Goal: Information Seeking & Learning: Learn about a topic

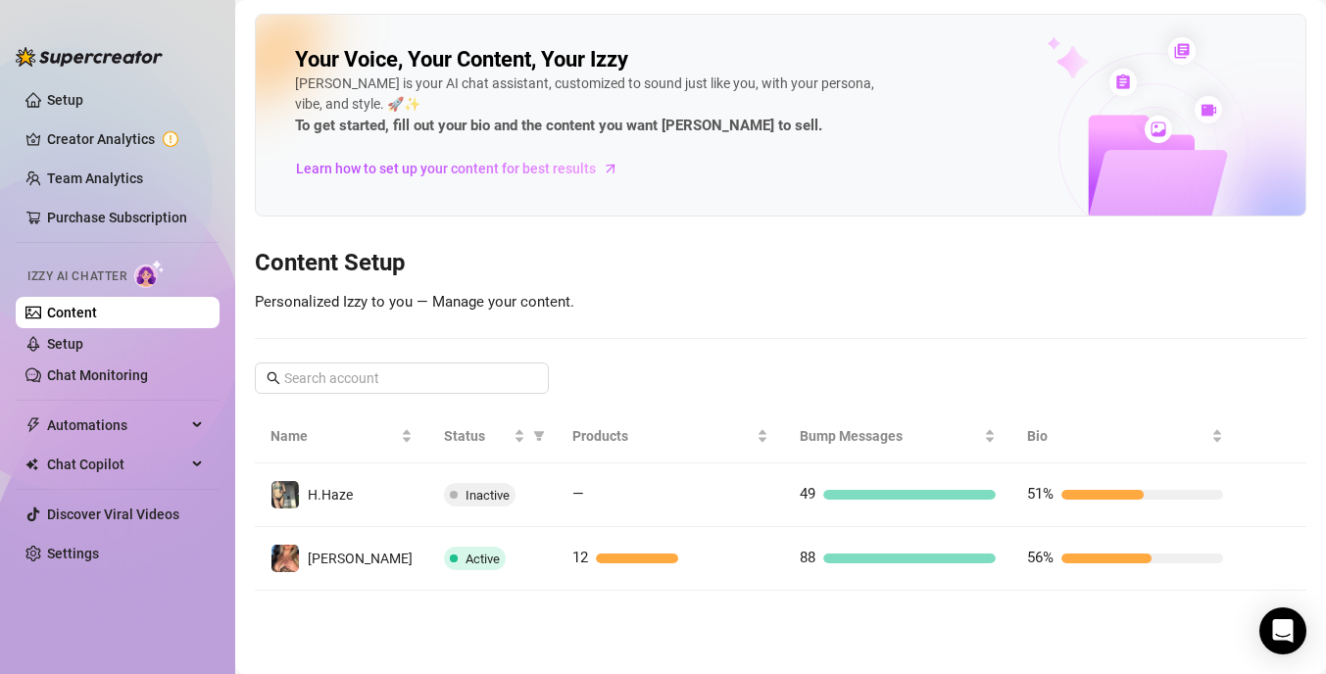
click at [122, 134] on link "Creator Analytics" at bounding box center [125, 138] width 157 height 31
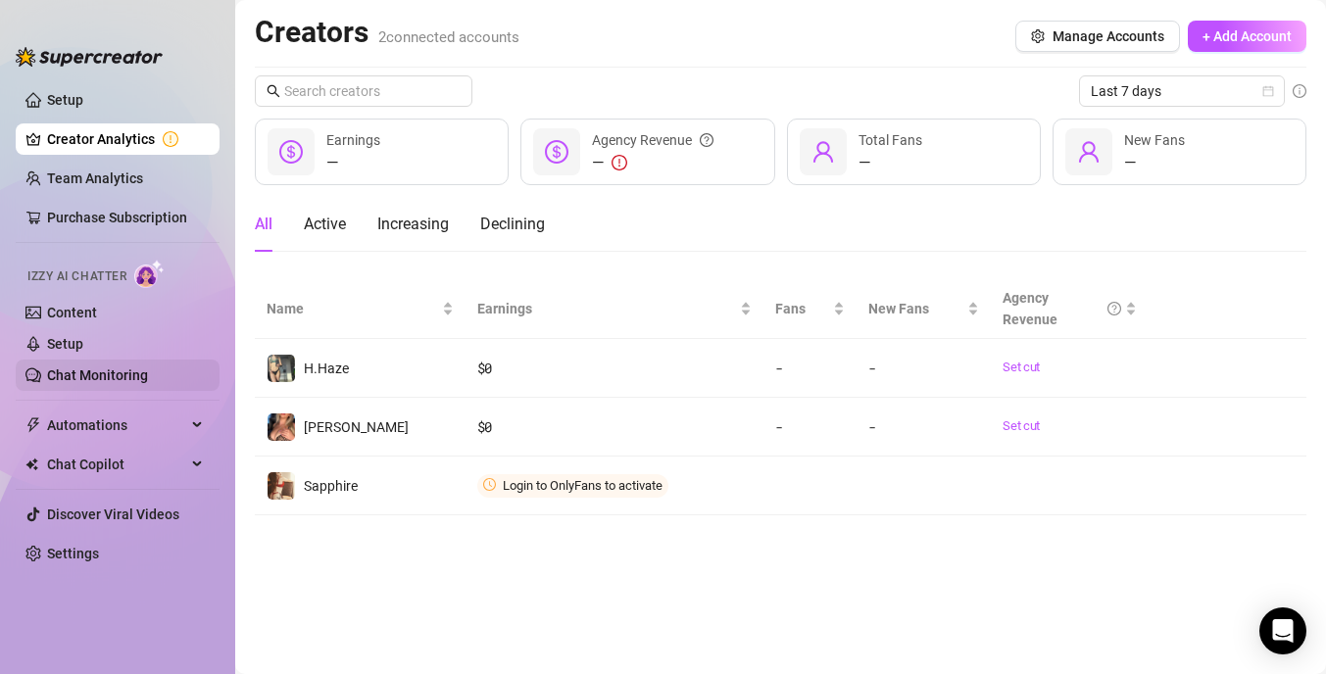
click at [138, 372] on link "Chat Monitoring" at bounding box center [97, 376] width 101 height 16
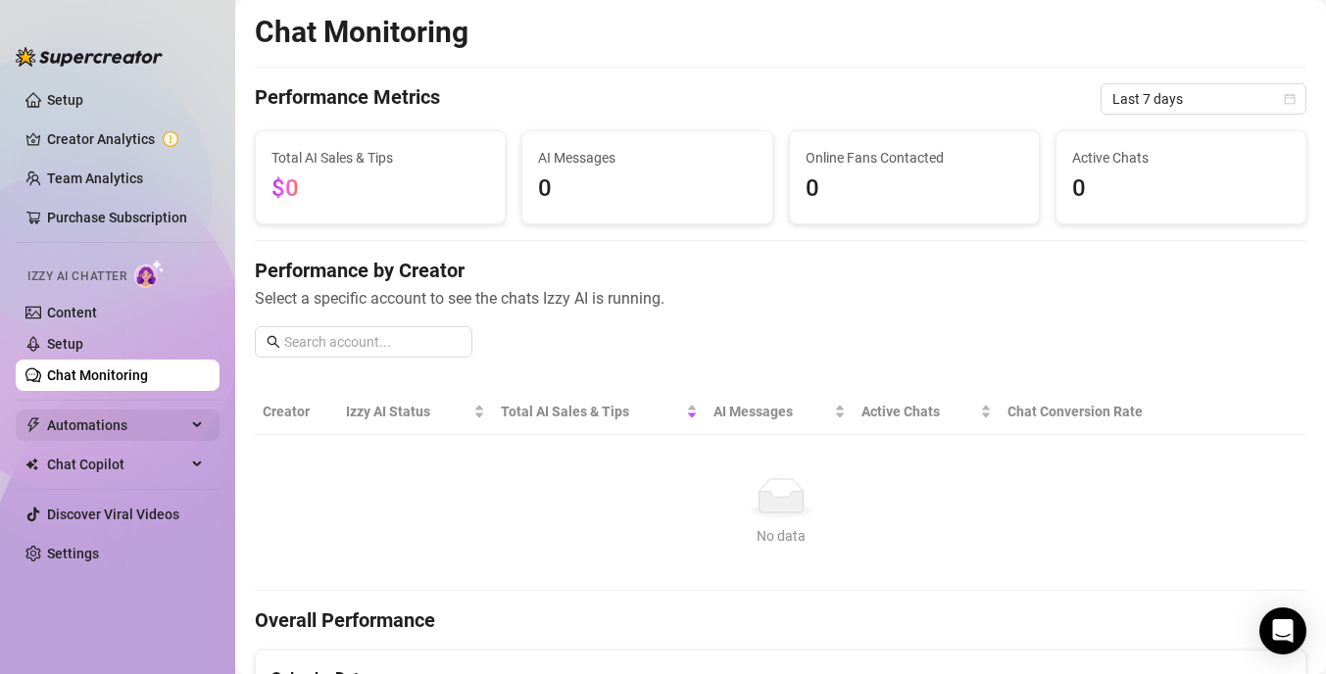
click at [143, 428] on span "Automations" at bounding box center [116, 425] width 139 height 31
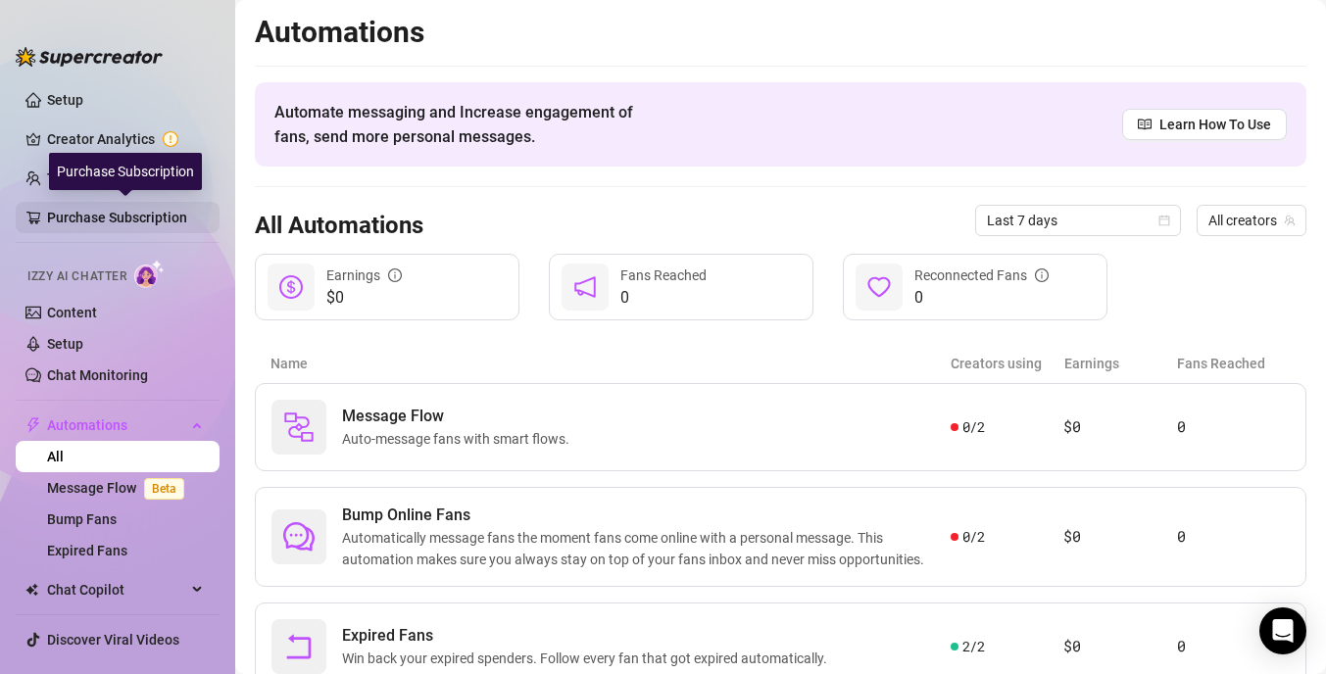
click at [171, 214] on link "Purchase Subscription" at bounding box center [125, 217] width 157 height 31
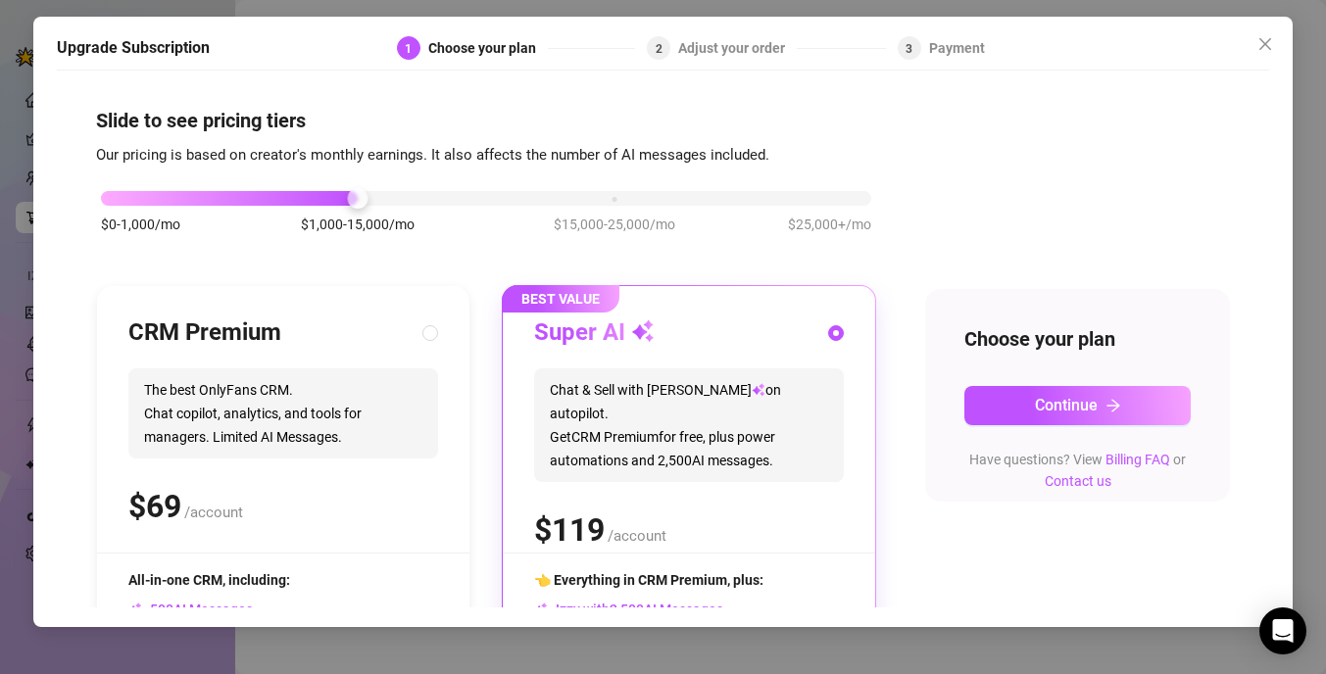
click at [390, 459] on span "The best OnlyFans CRM. Chat copilot, analytics, and tools for managers. Limited…" at bounding box center [283, 414] width 310 height 90
radio input "true"
radio input "false"
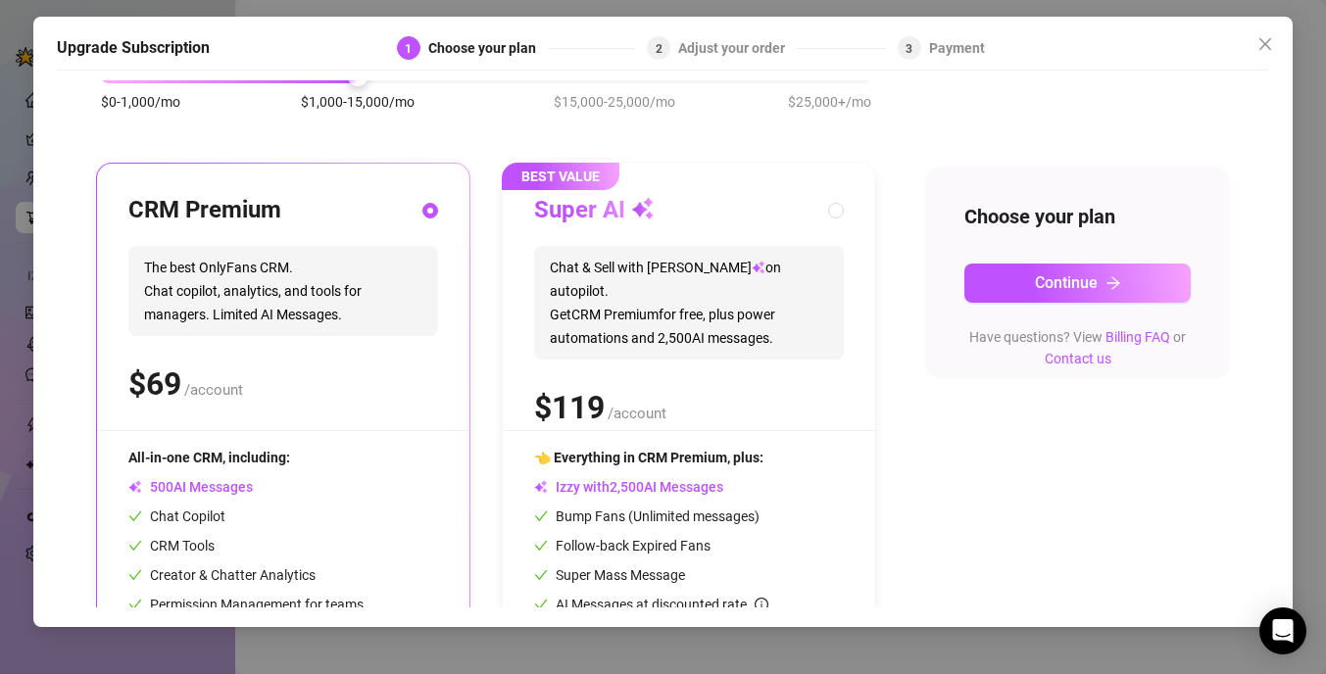
scroll to position [120, 0]
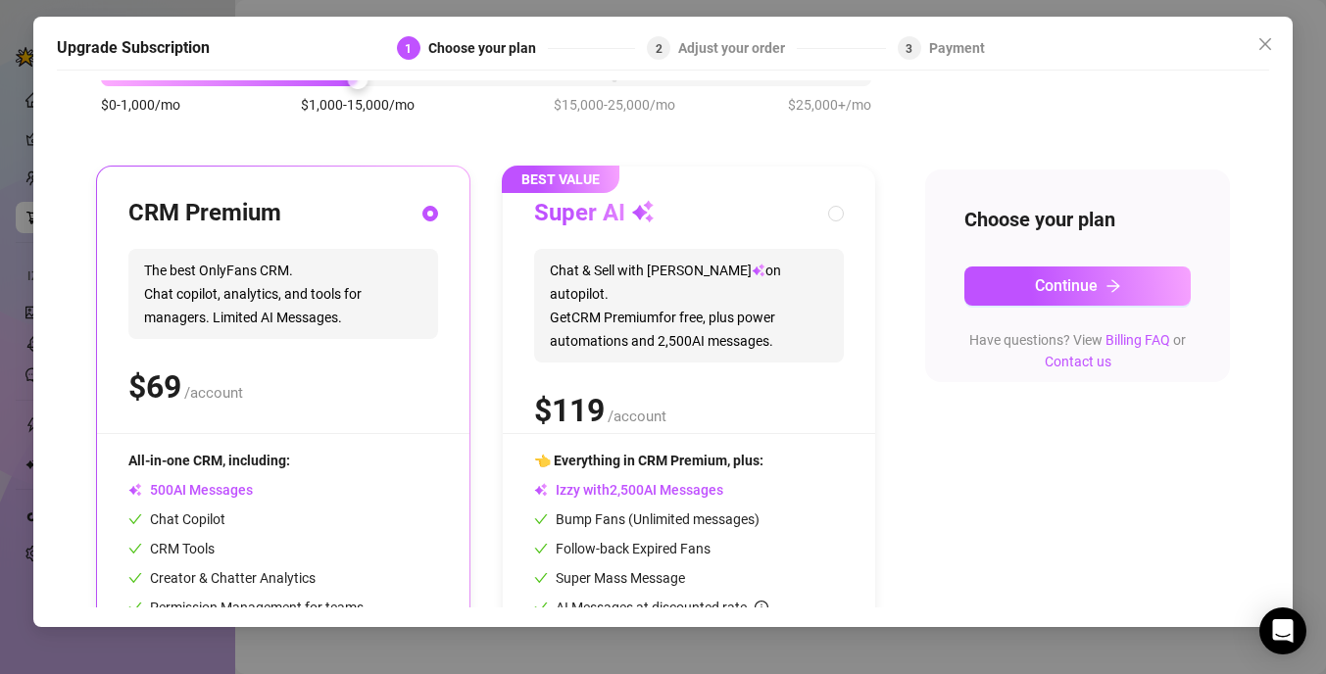
click at [837, 351] on div "Super AI Chat & Sell with Izzy on autopilot. Get CRM Premium for free, plus pow…" at bounding box center [689, 315] width 310 height 235
radio input "false"
radio input "true"
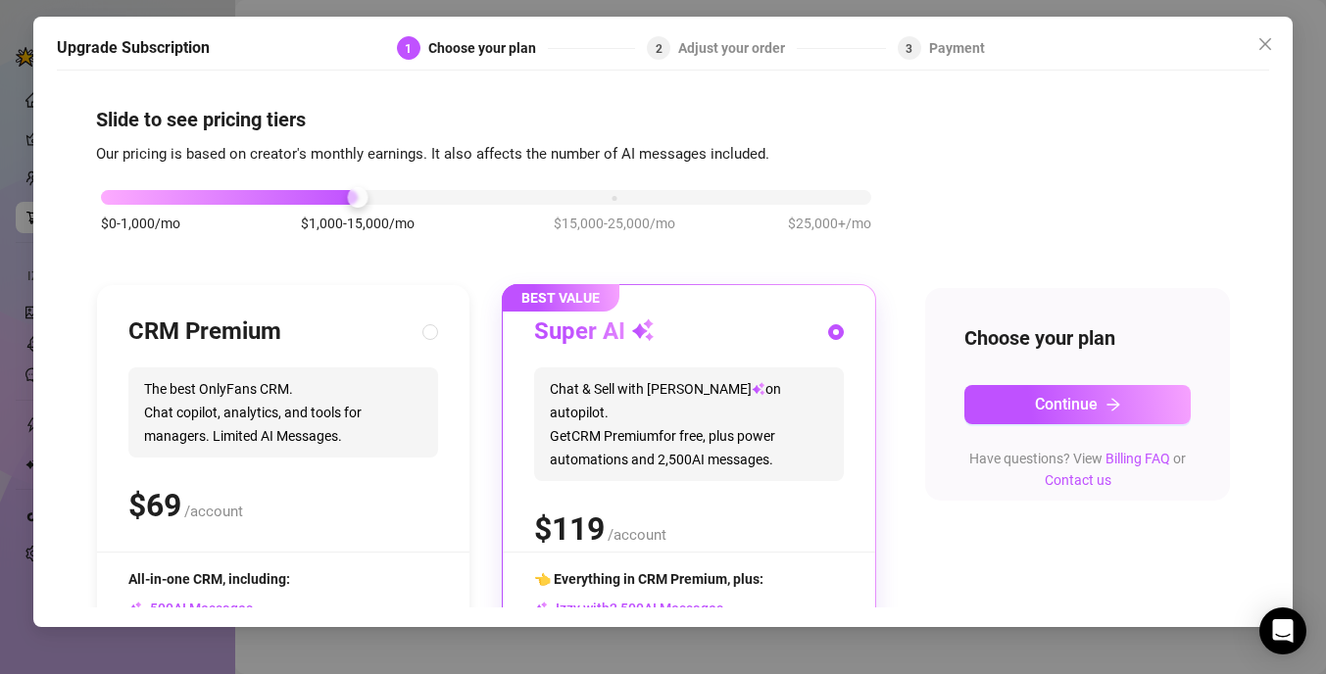
scroll to position [238, 0]
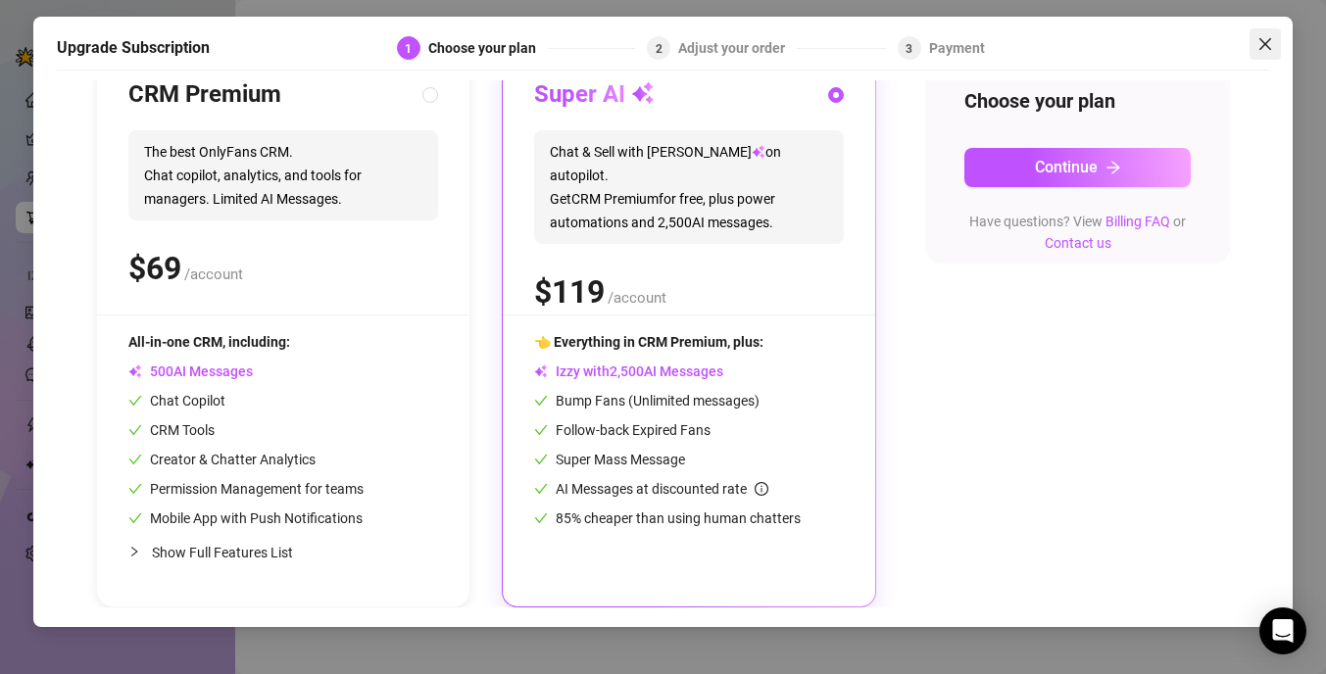
click at [1262, 45] on icon "close" at bounding box center [1265, 44] width 16 height 16
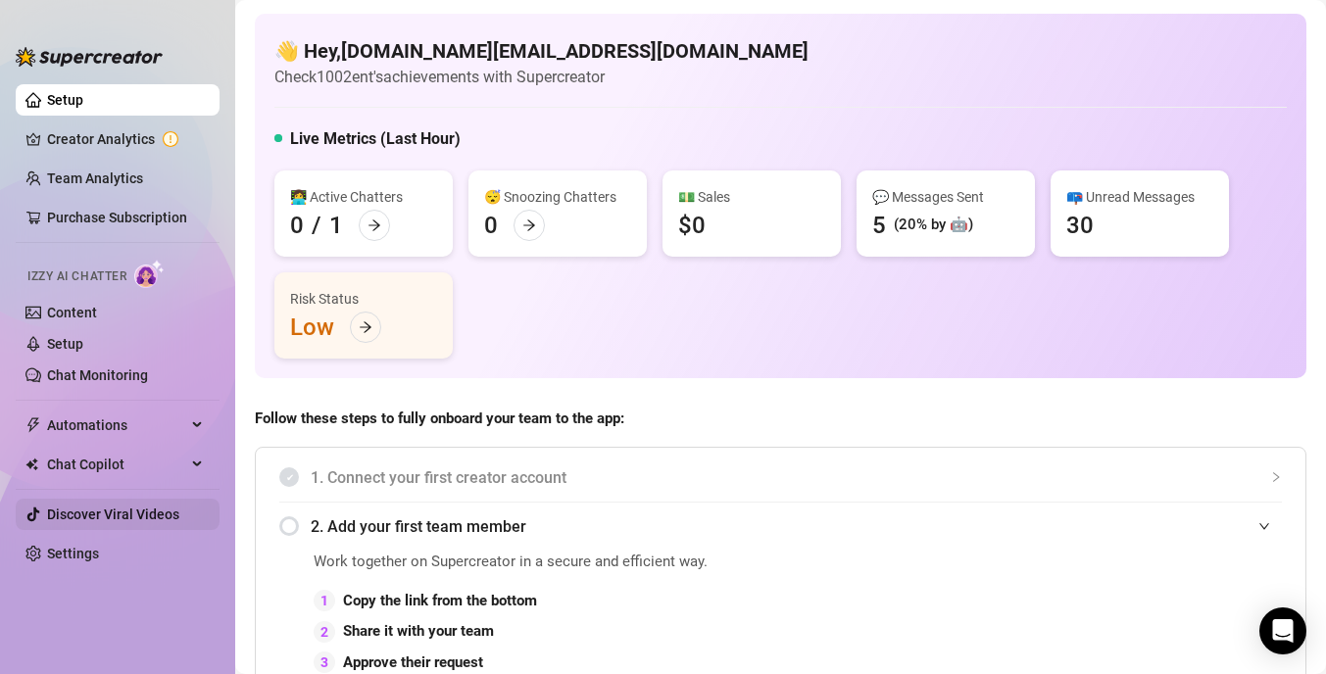
click at [139, 511] on link "Discover Viral Videos" at bounding box center [113, 515] width 132 height 16
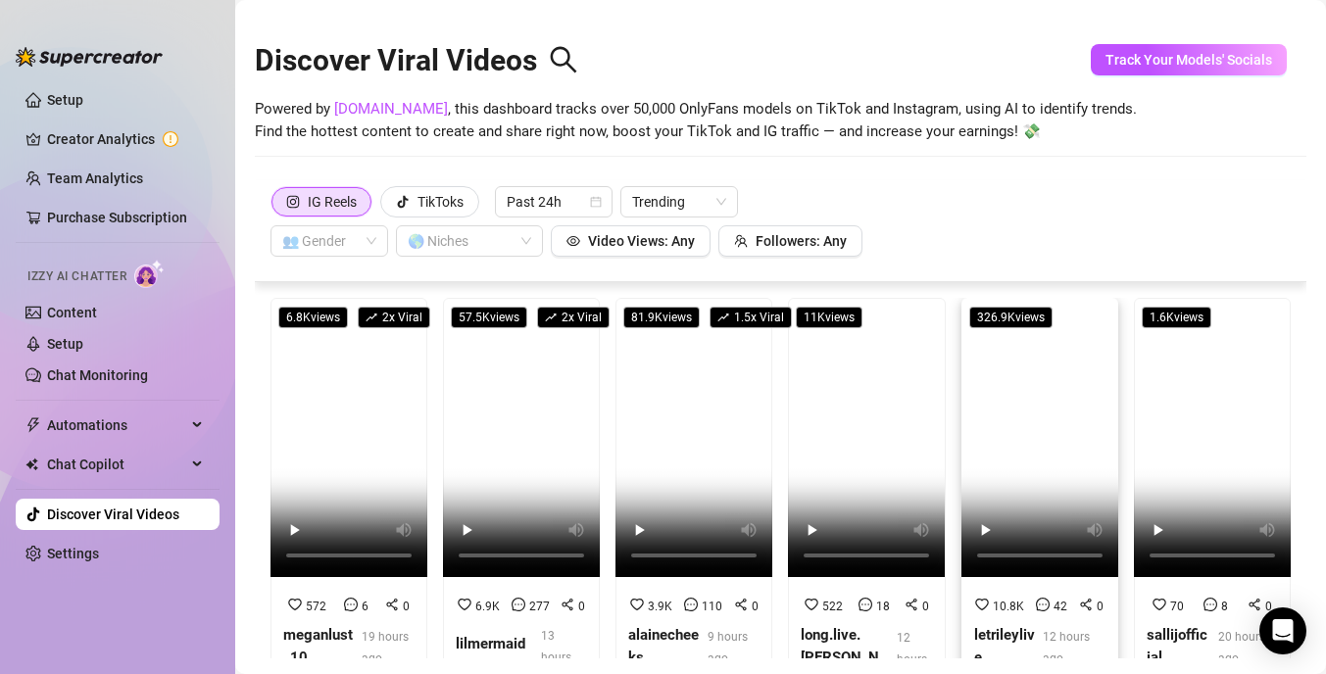
click at [1024, 453] on video at bounding box center [1039, 437] width 157 height 279
click at [1187, 458] on video at bounding box center [1212, 437] width 157 height 279
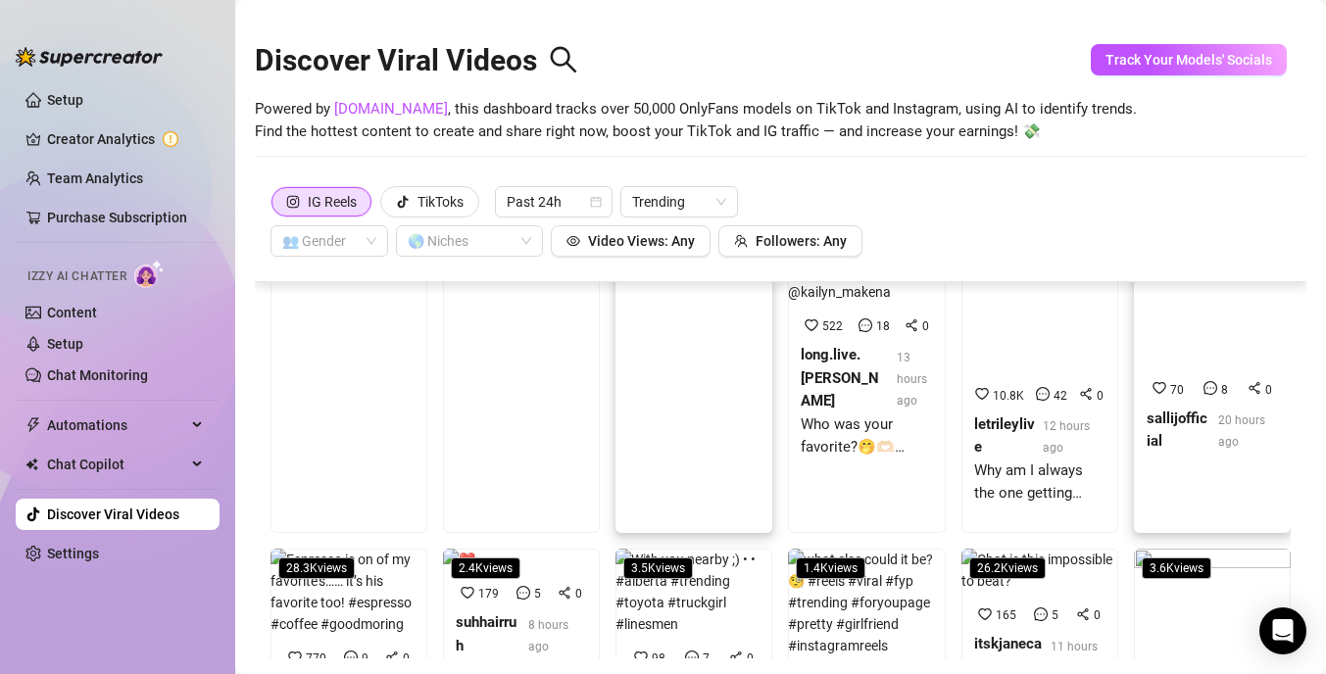
scroll to position [240, 0]
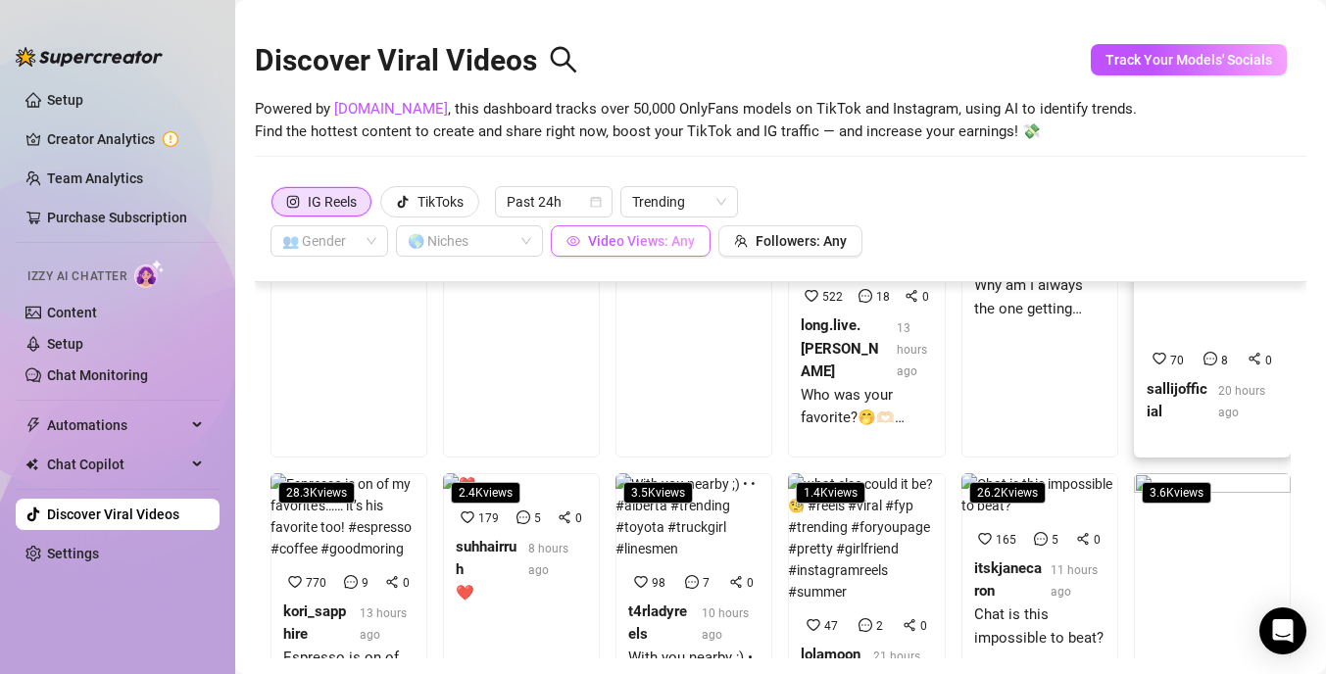
click at [648, 252] on button "Video Views: Any" at bounding box center [631, 240] width 160 height 31
click at [876, 216] on div "IG Reels TikToks Past 24h Trending 👥 Gender 🌎 Niches Video Views: Any Followers…" at bounding box center [781, 221] width 1020 height 71
click at [838, 234] on span "Followers: Any" at bounding box center [801, 241] width 91 height 16
click at [934, 226] on div "IG Reels TikToks Past 24h Trending 👥 Gender 🌎 Niches Video Views: Any Followers…" at bounding box center [781, 221] width 1020 height 71
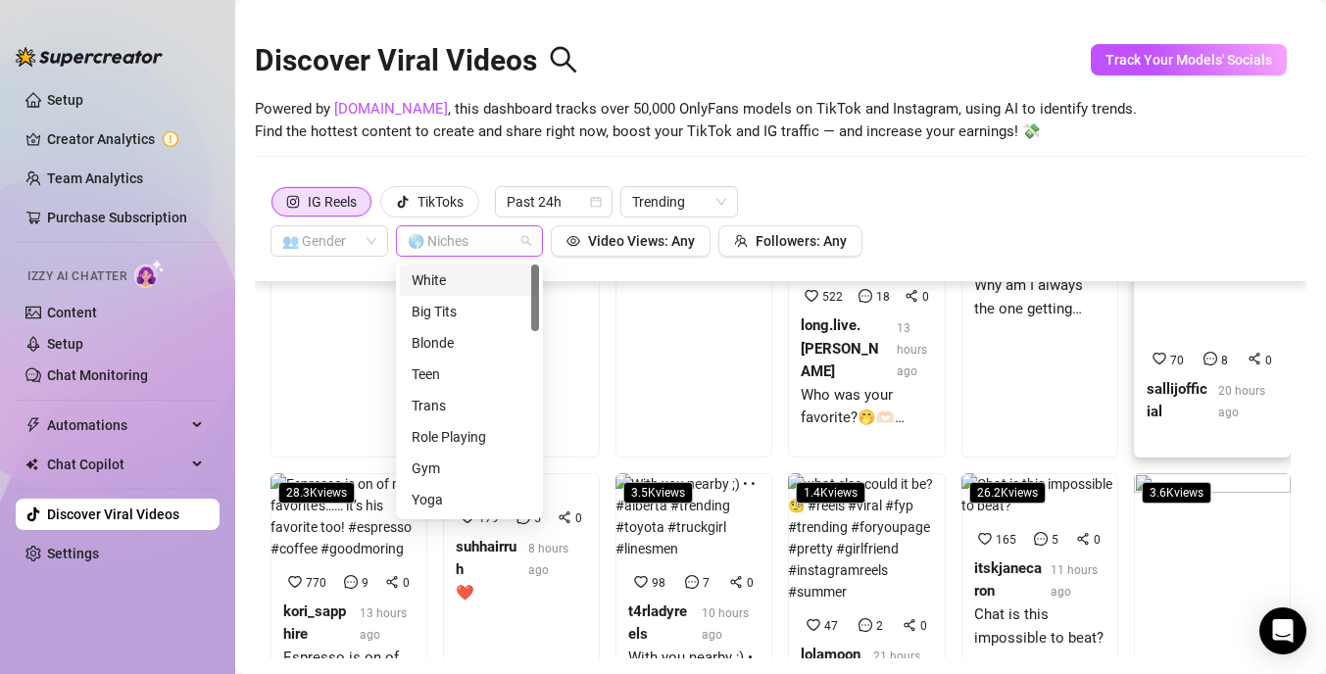
click at [524, 237] on div "🌎 Niches" at bounding box center [469, 240] width 147 height 31
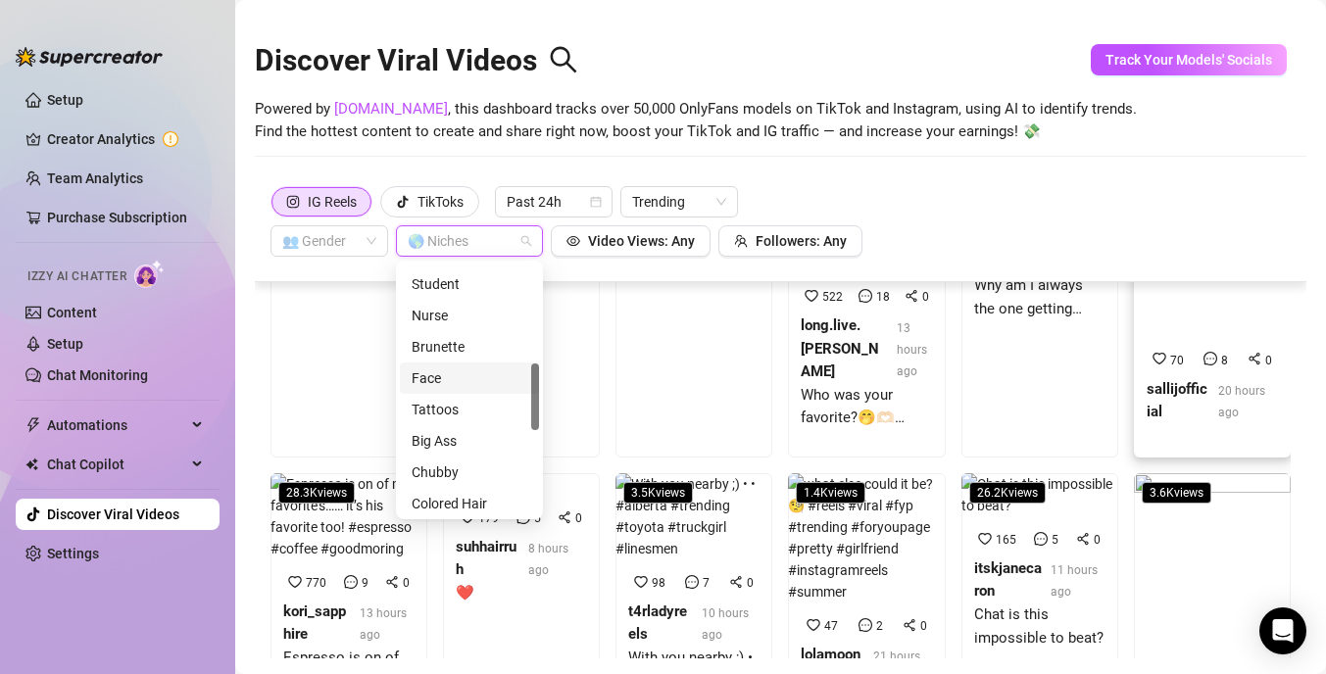
scroll to position [343, 0]
click at [460, 373] on div "Brunette" at bounding box center [470, 377] width 116 height 22
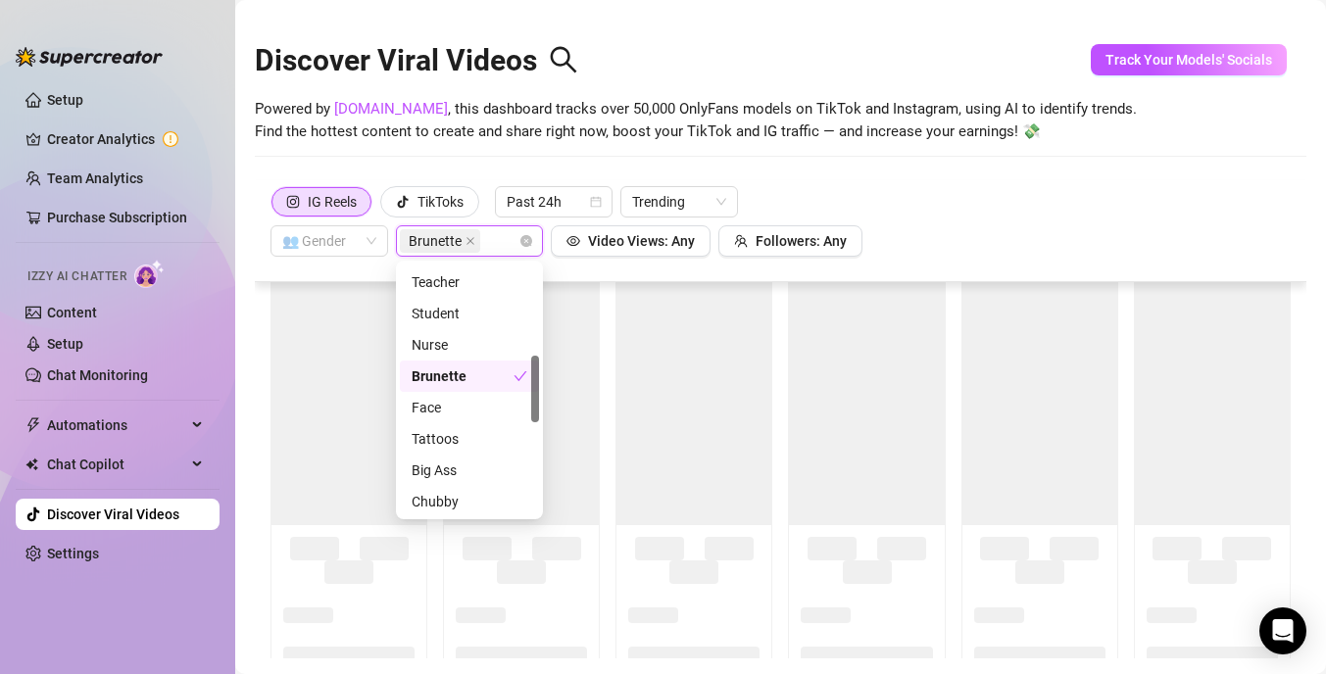
scroll to position [0, 0]
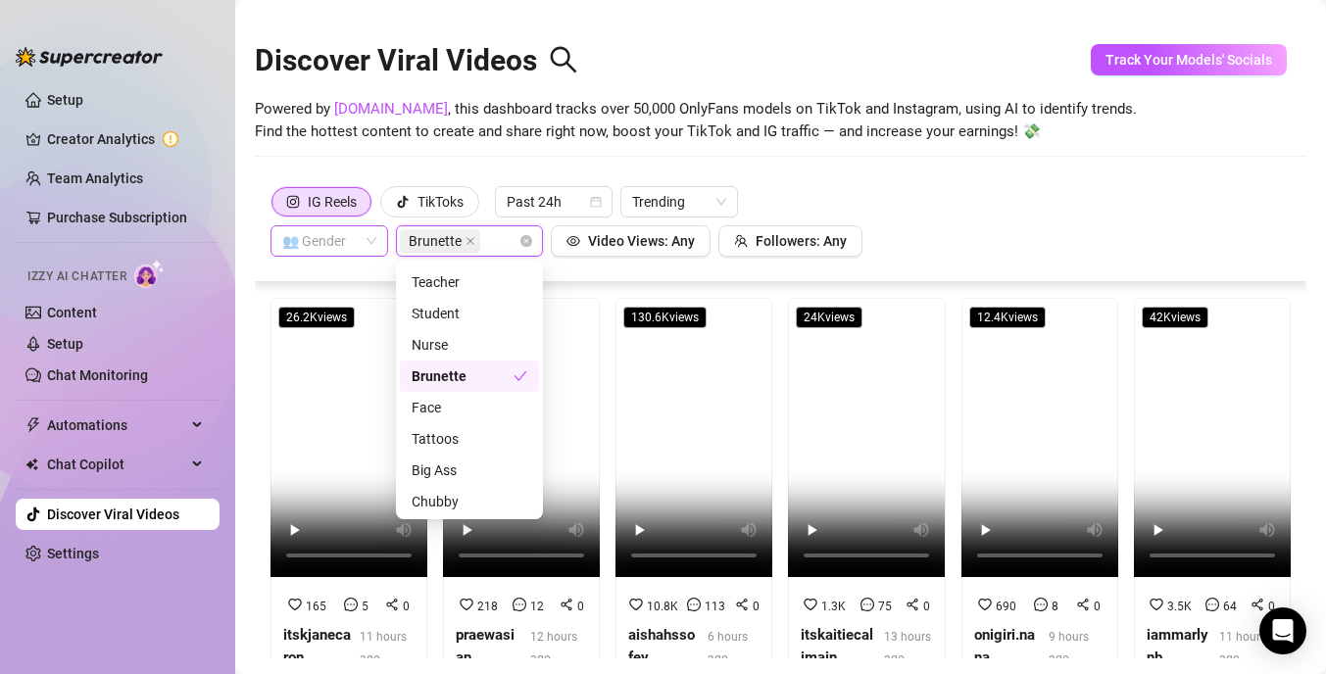
click at [369, 240] on span at bounding box center [329, 240] width 94 height 29
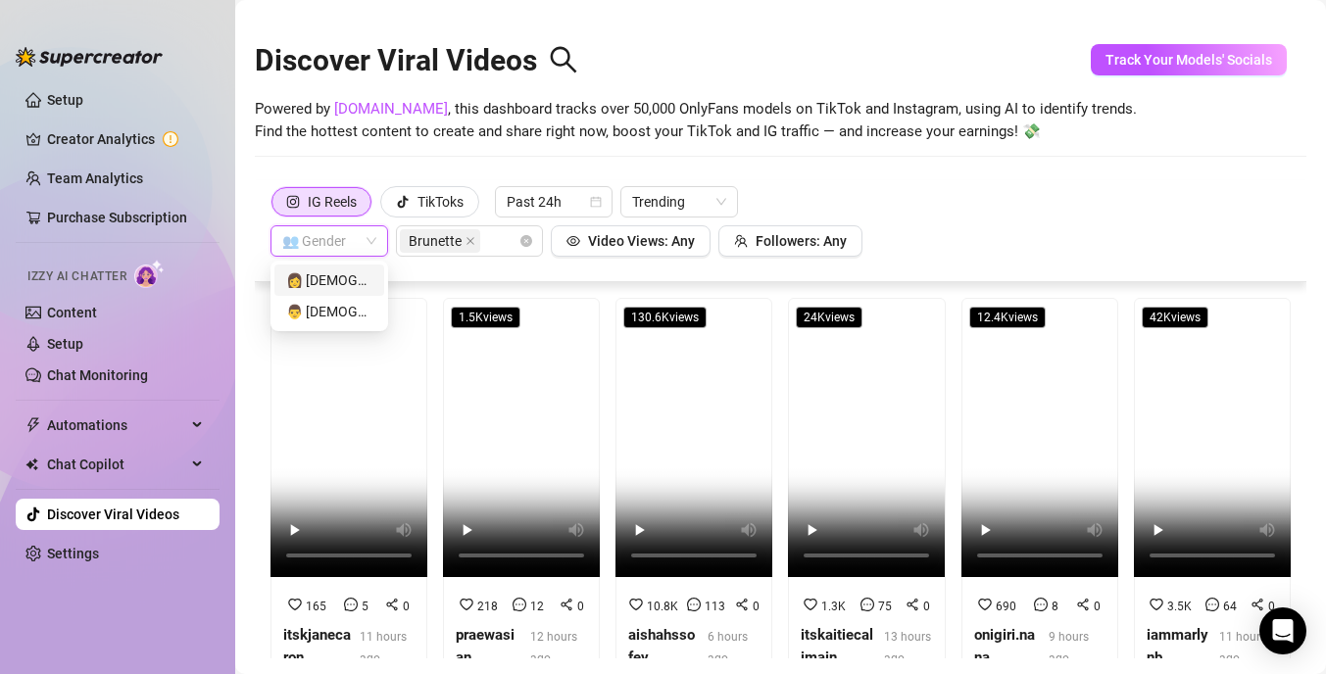
click at [357, 279] on div "👩 [DEMOGRAPHIC_DATA]" at bounding box center [329, 281] width 86 height 22
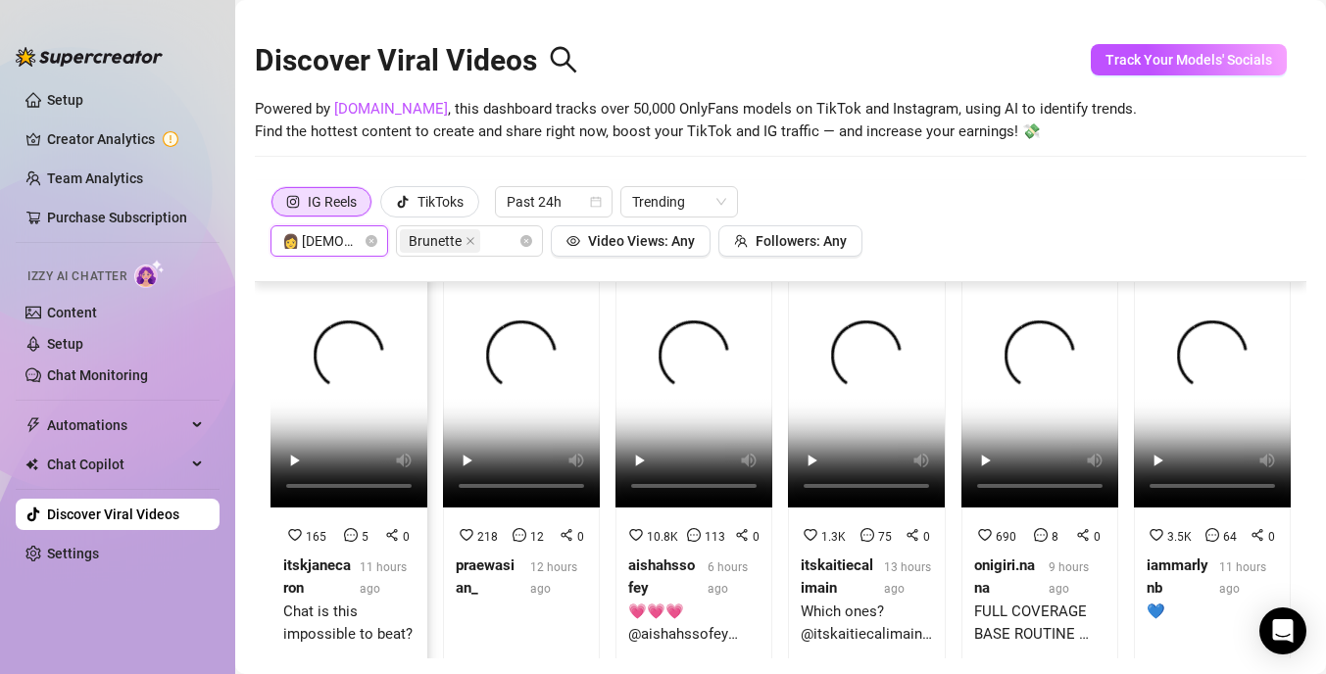
scroll to position [78, 0]
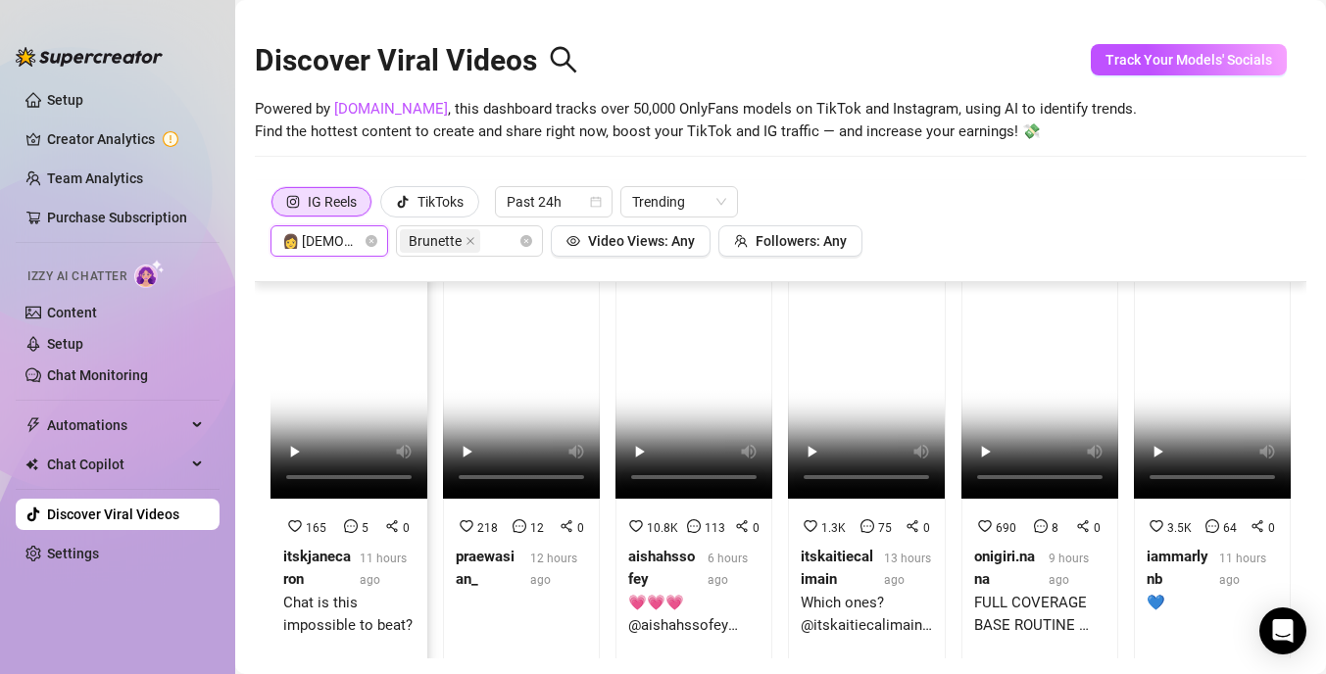
click at [369, 360] on video at bounding box center [349, 359] width 157 height 279
click at [515, 383] on video at bounding box center [521, 359] width 157 height 279
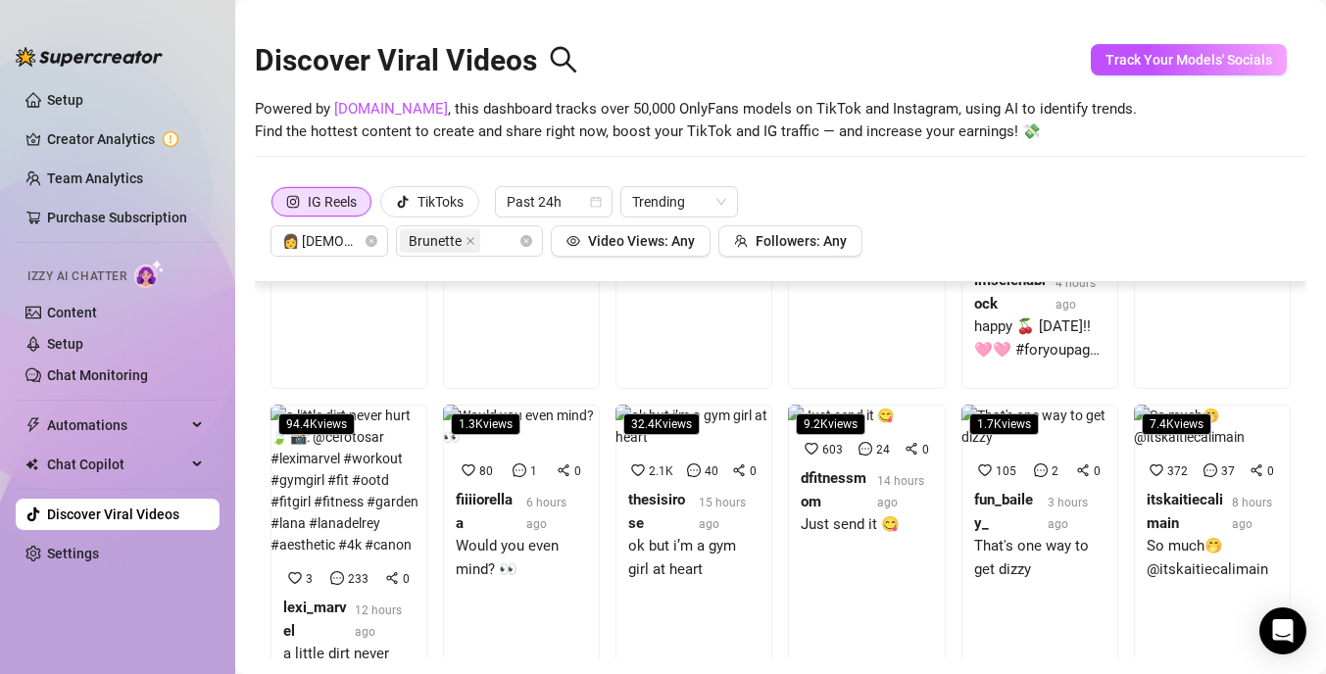
scroll to position [0, 0]
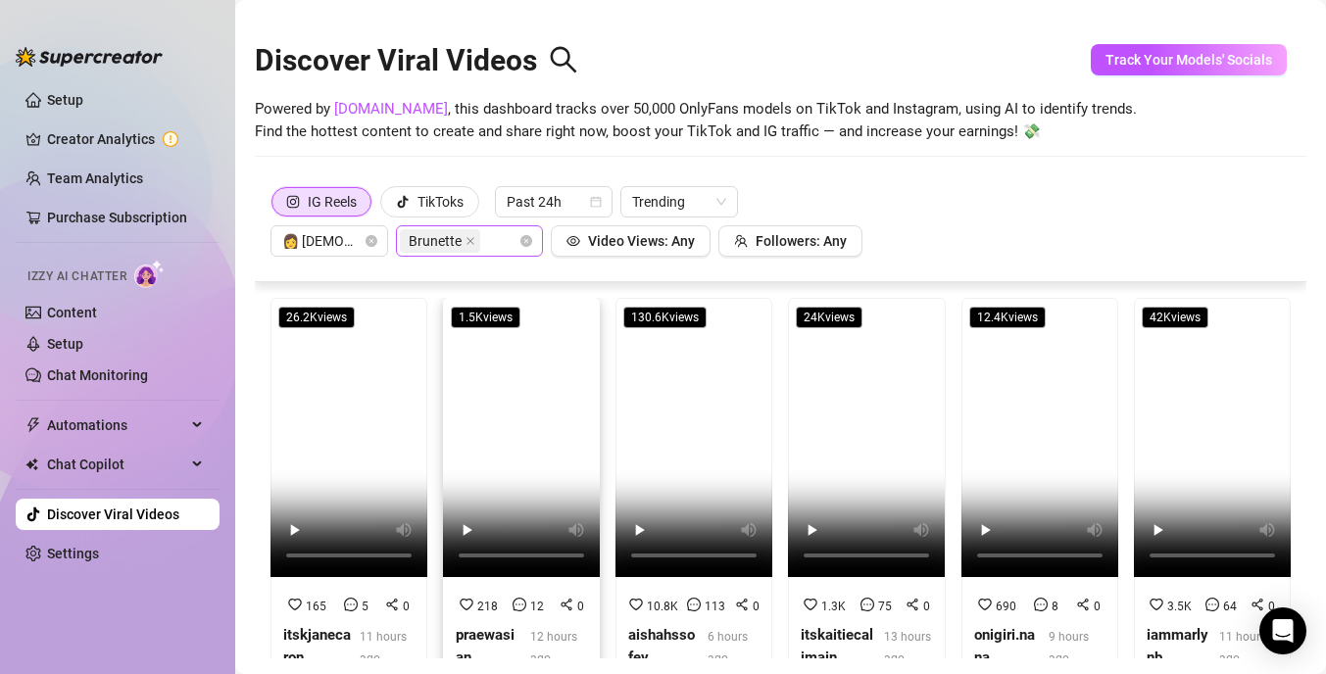
click at [504, 242] on div "Brunette" at bounding box center [459, 240] width 119 height 27
type input "f"
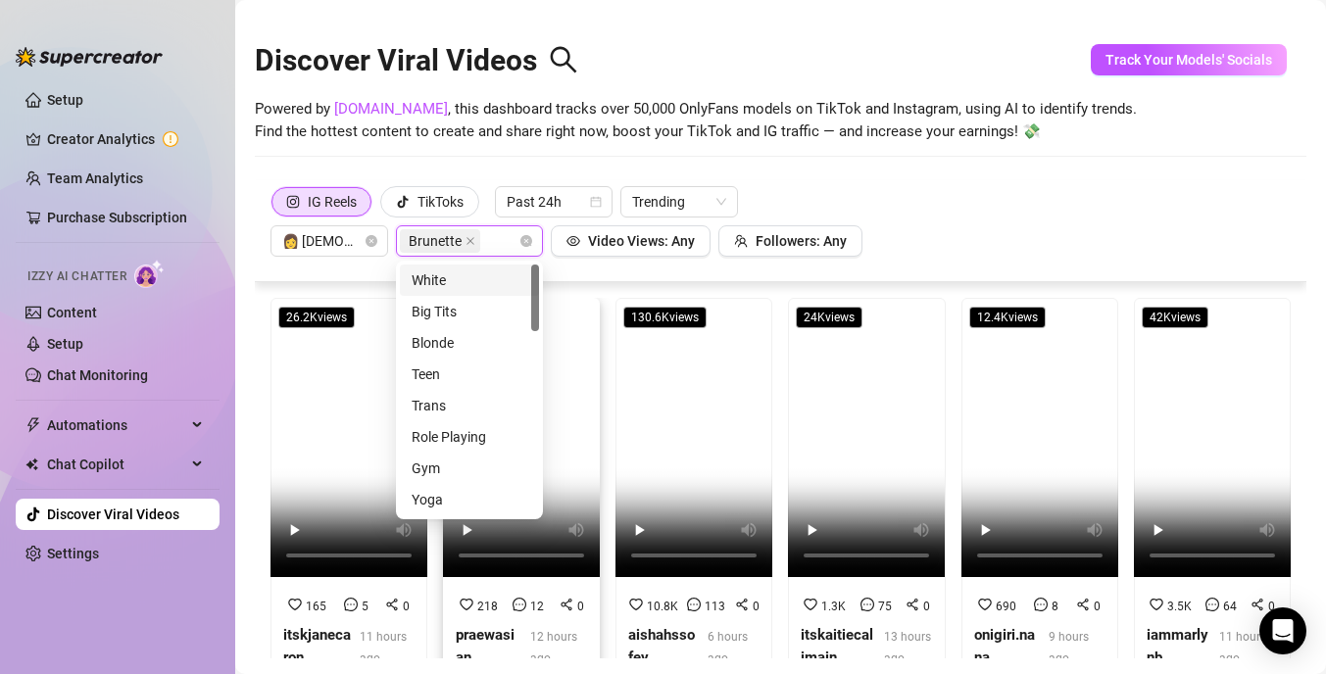
click at [468, 277] on div "White" at bounding box center [470, 281] width 116 height 22
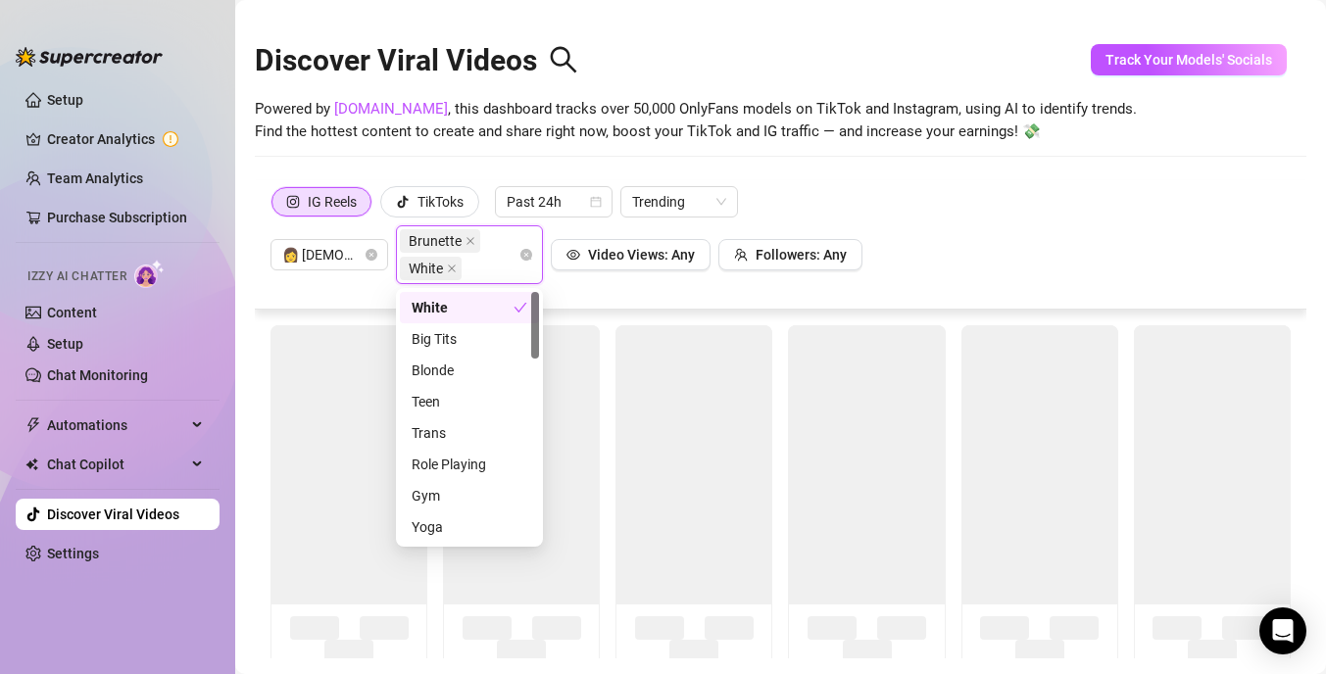
click at [872, 204] on div "IG Reels TikToks Past 24h Trending 👩 [DEMOGRAPHIC_DATA] Brunette White Video Vi…" at bounding box center [781, 235] width 1020 height 98
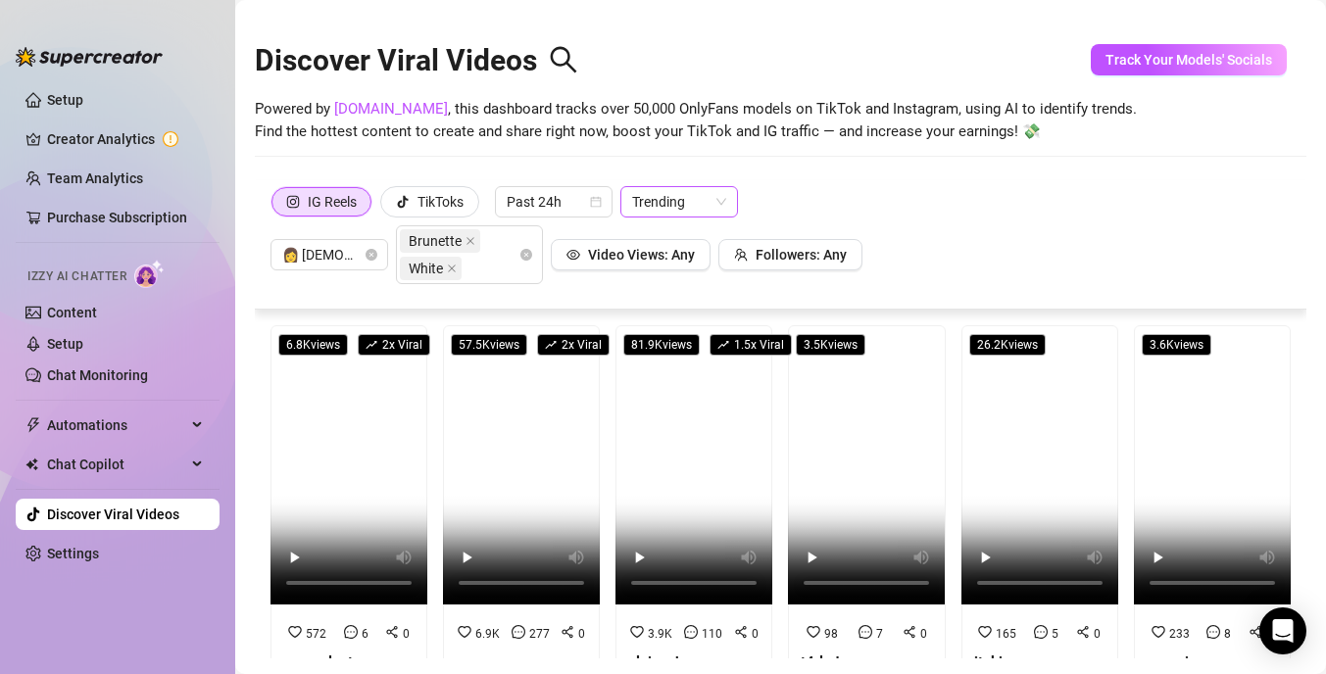
click at [729, 210] on div "Trending" at bounding box center [679, 201] width 118 height 31
click at [810, 208] on div "IG Reels TikToks Past 24h Trending 👩 [DEMOGRAPHIC_DATA] Brunette White Video Vi…" at bounding box center [781, 235] width 1020 height 98
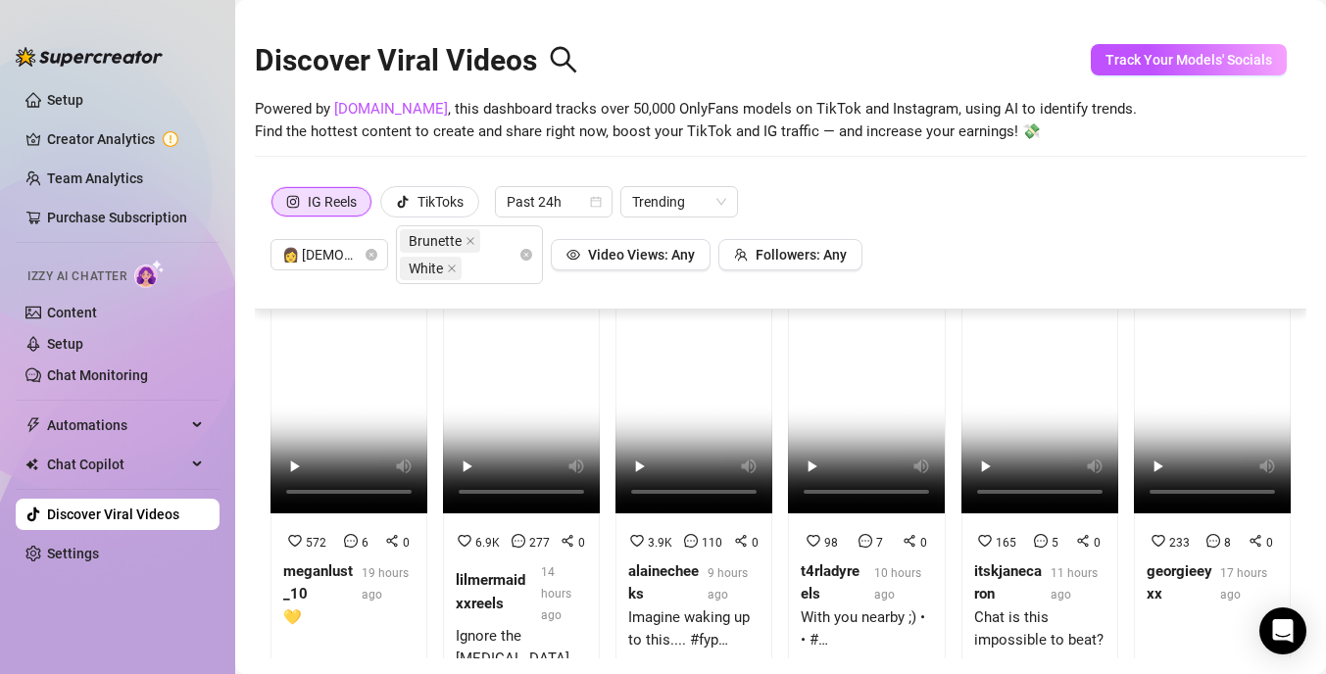
scroll to position [93, 0]
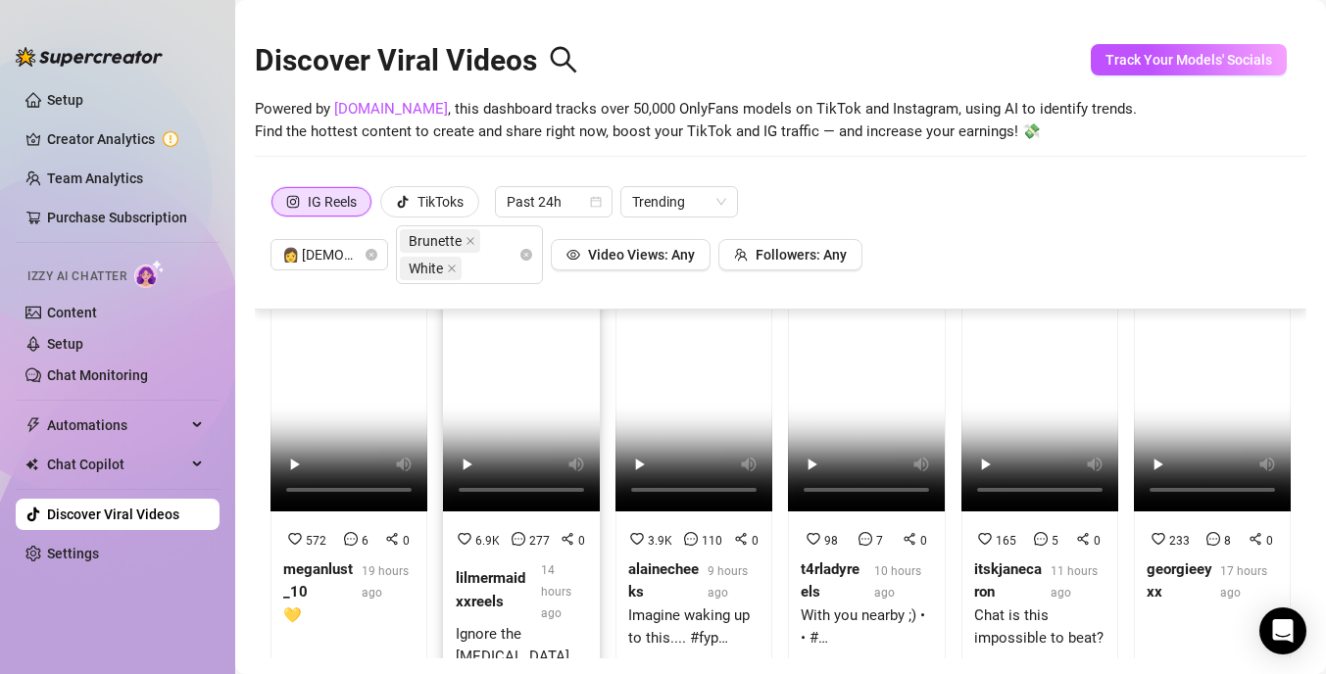
click at [495, 395] on video at bounding box center [521, 371] width 157 height 279
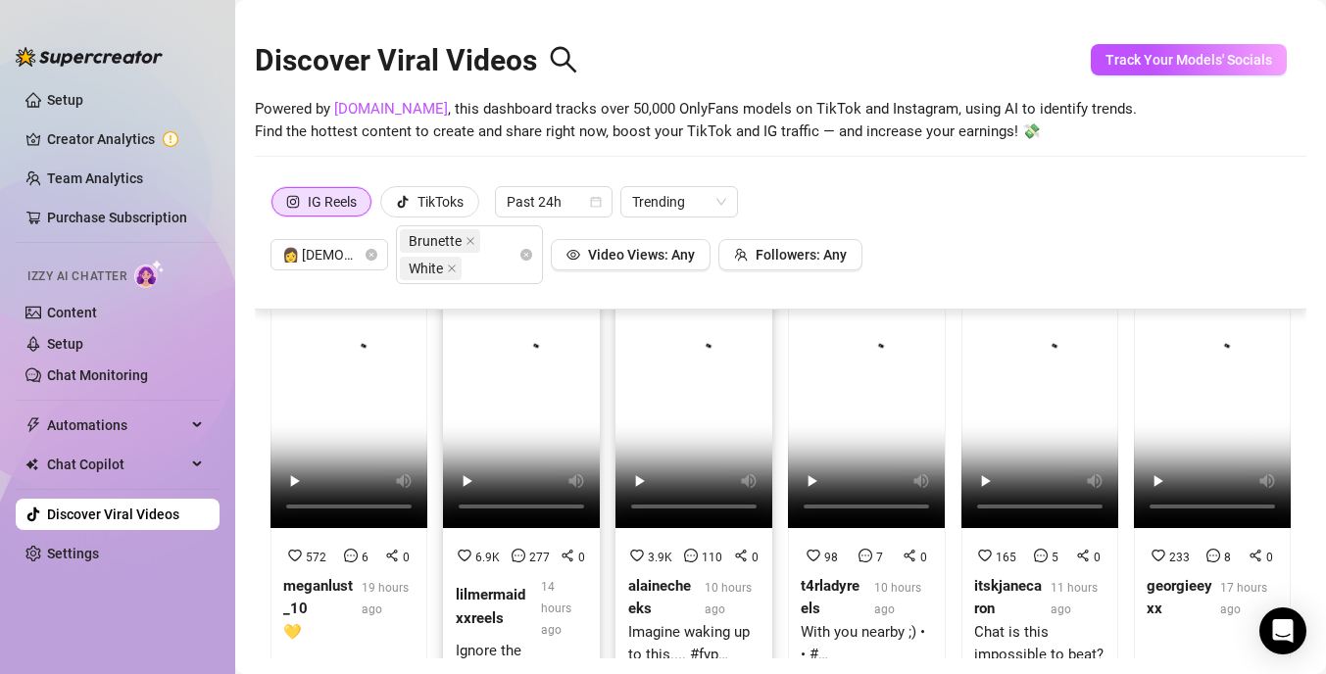
scroll to position [90, 0]
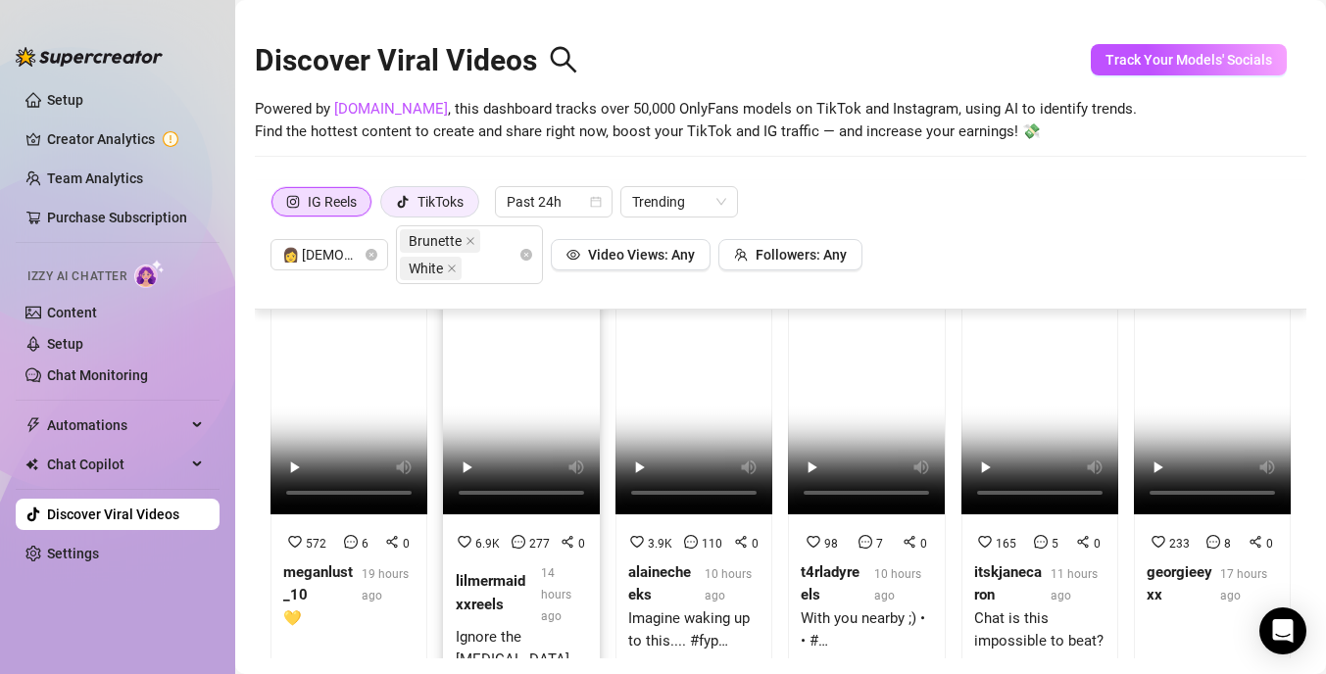
click at [444, 195] on div "TikToks" at bounding box center [441, 201] width 46 height 29
click at [386, 207] on input "TikToks" at bounding box center [386, 207] width 0 height 0
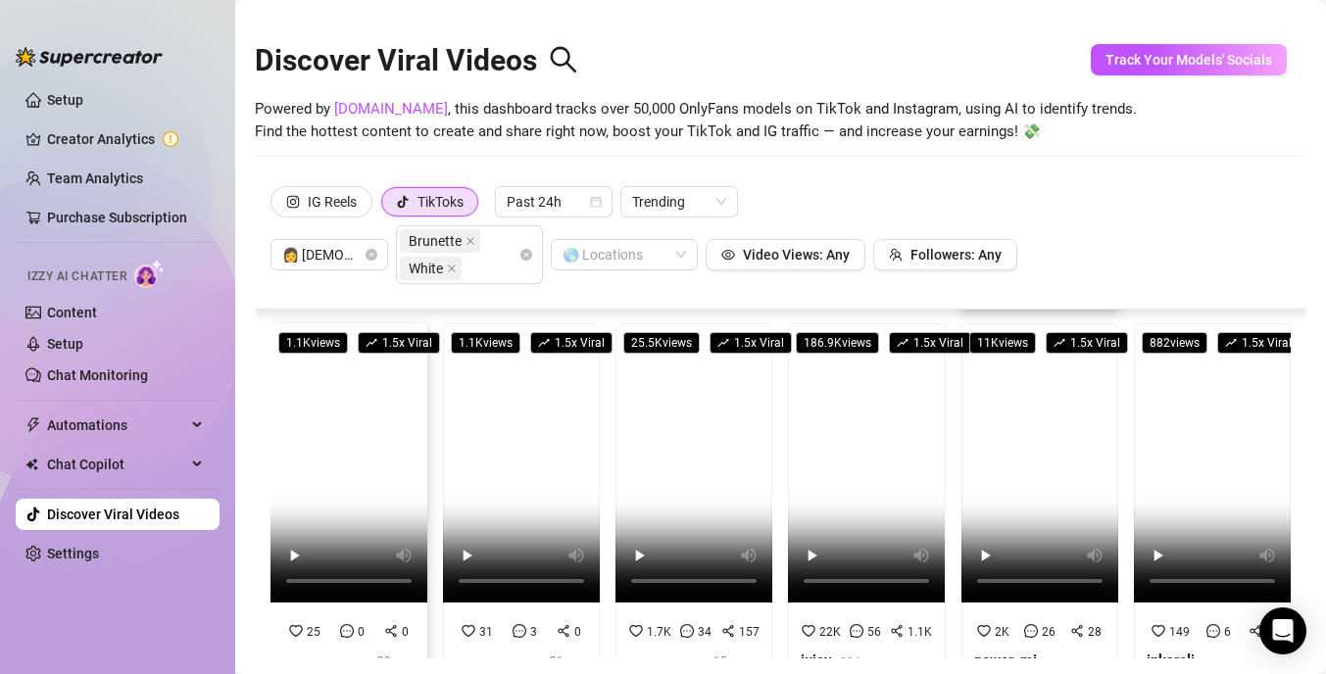
scroll to position [0, 0]
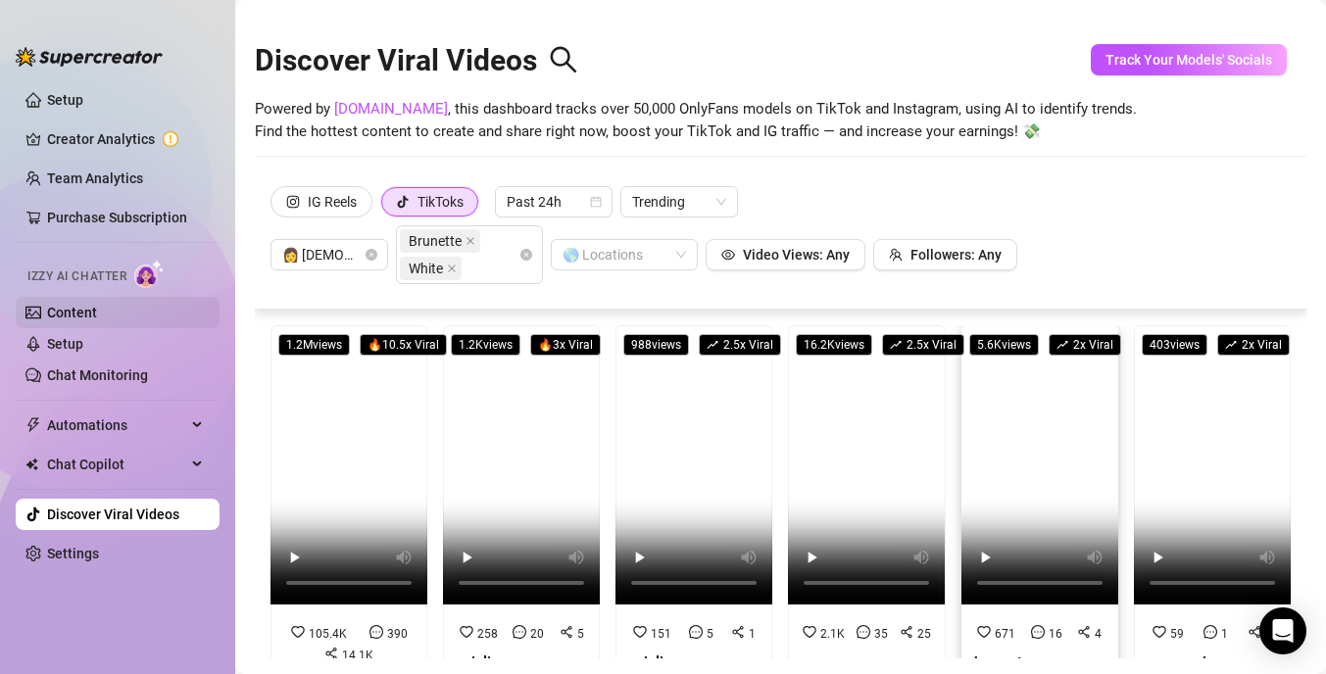
click at [97, 319] on link "Content" at bounding box center [72, 313] width 50 height 16
